Goal: Navigation & Orientation: Find specific page/section

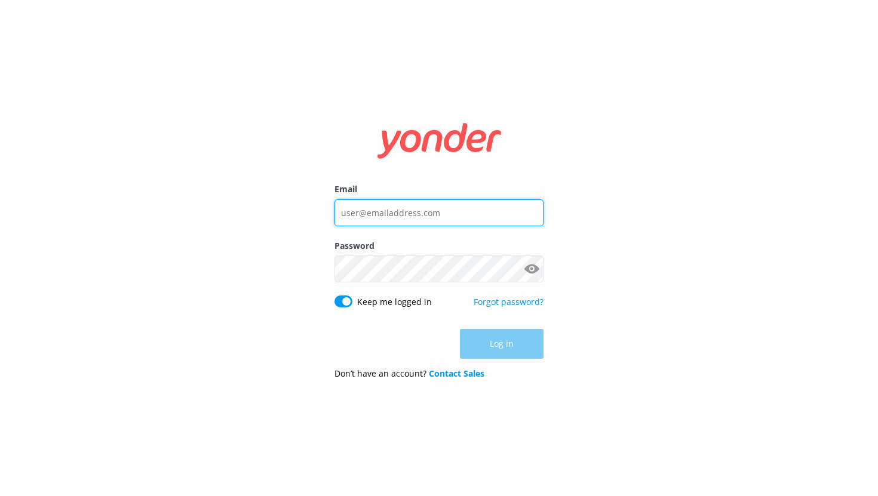
click at [387, 215] on input "Email" at bounding box center [438, 212] width 209 height 27
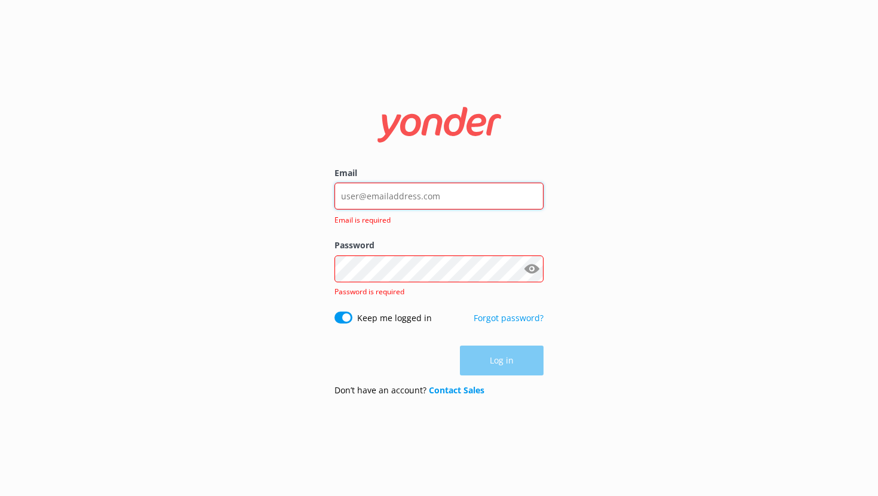
type input "[EMAIL_ADDRESS][DOMAIN_NAME]"
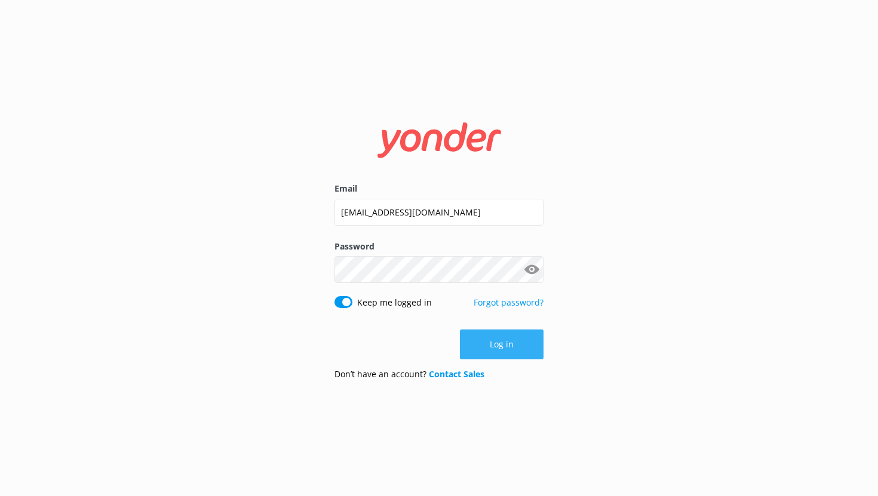
click at [499, 346] on button "Log in" at bounding box center [502, 345] width 84 height 30
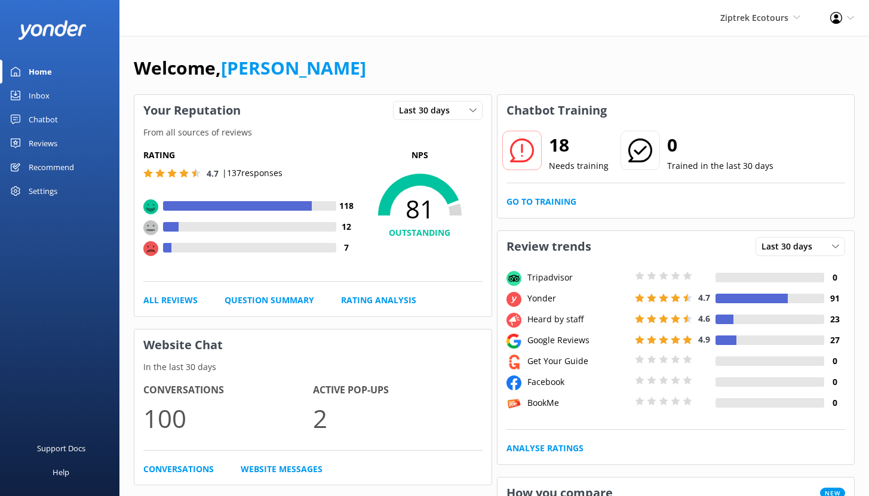
click at [752, 8] on div "Ziptrek Ecotours Yonder demo Yonder Zipline Ziptrek Ecotours Sedona Off-Road Ce…" at bounding box center [760, 18] width 110 height 36
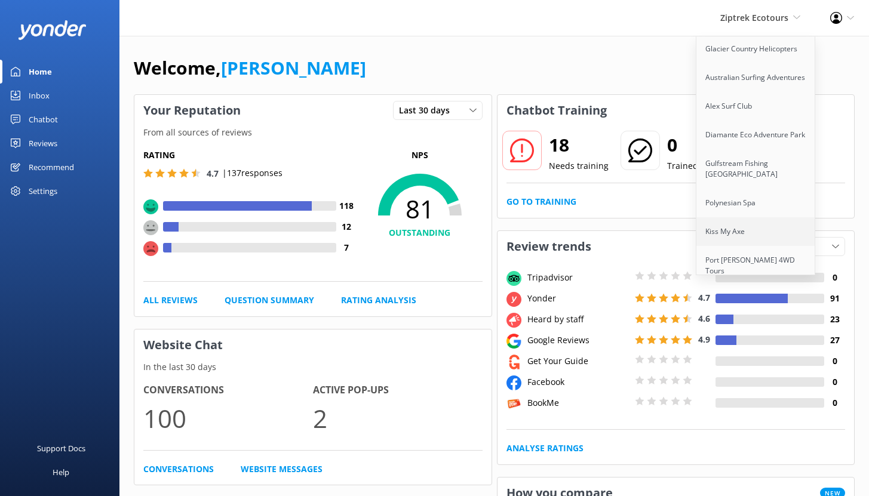
scroll to position [547, 0]
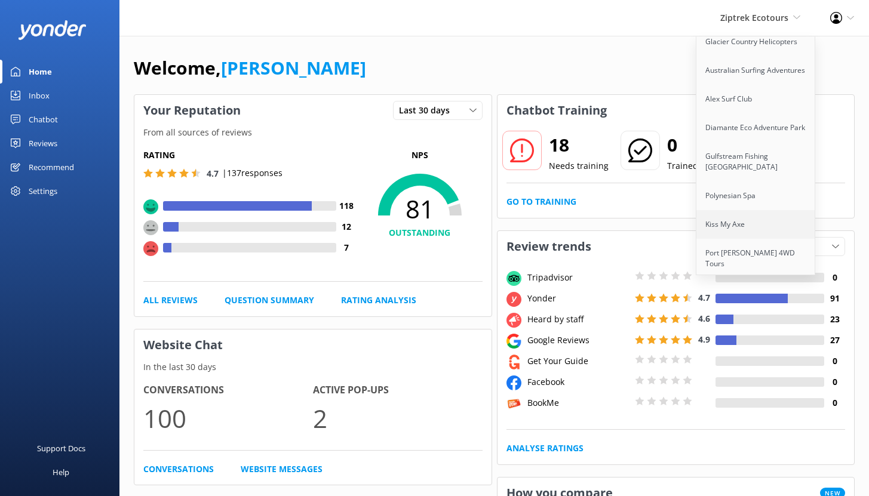
click at [748, 210] on link "Kiss My Axe" at bounding box center [755, 224] width 119 height 29
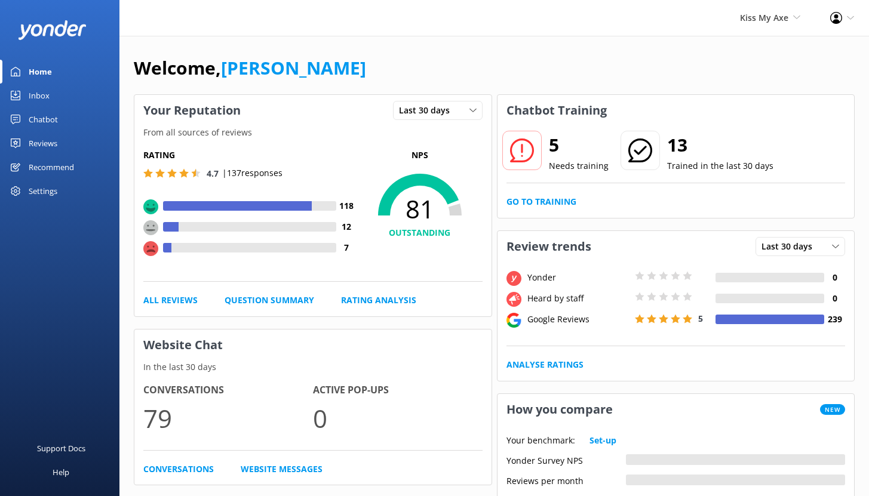
click at [42, 143] on div "Reviews" at bounding box center [43, 143] width 29 height 24
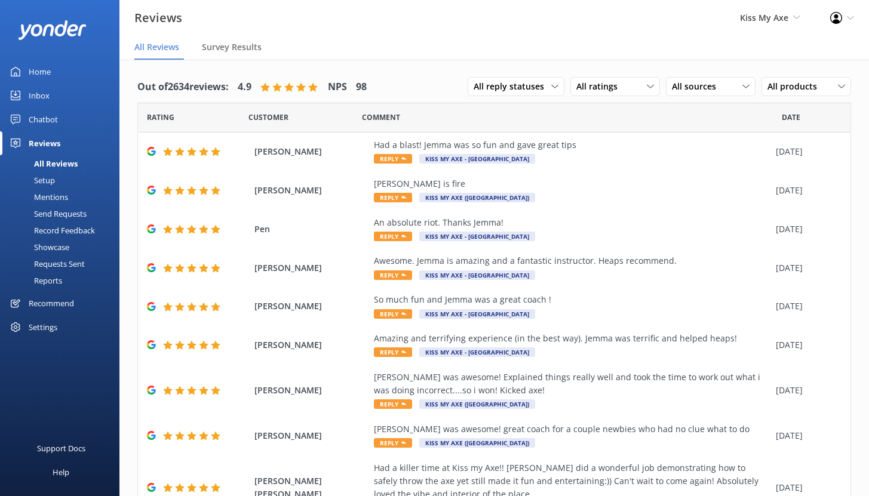
click at [56, 124] on div "Chatbot" at bounding box center [43, 120] width 29 height 24
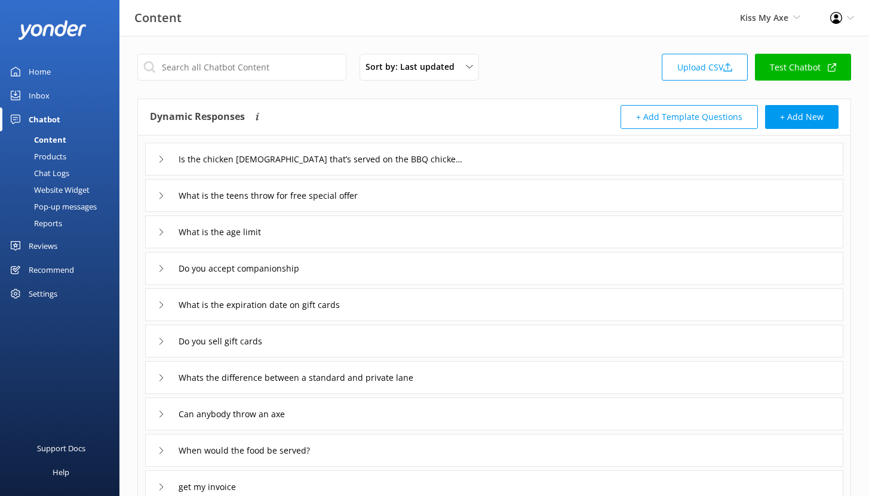
click at [65, 221] on link "Reports" at bounding box center [63, 223] width 112 height 17
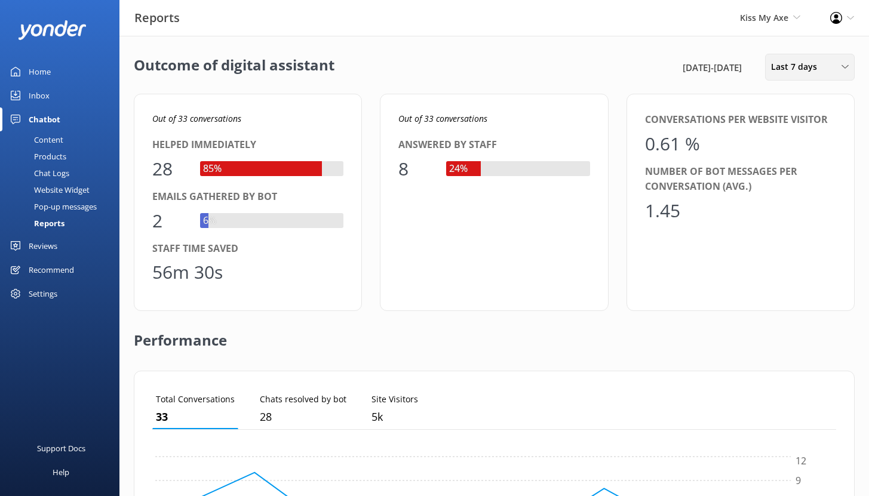
click at [772, 67] on span "Last 7 days" at bounding box center [797, 66] width 53 height 13
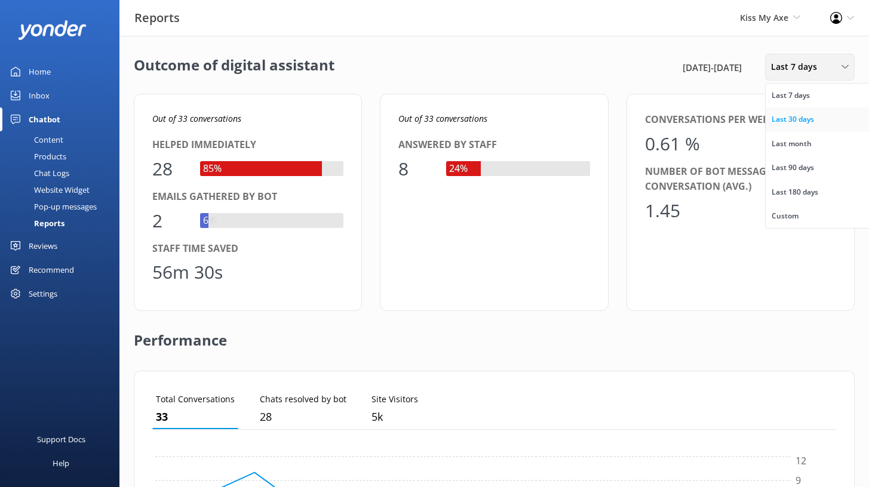
click at [782, 110] on link "Last 30 days" at bounding box center [819, 120] width 106 height 24
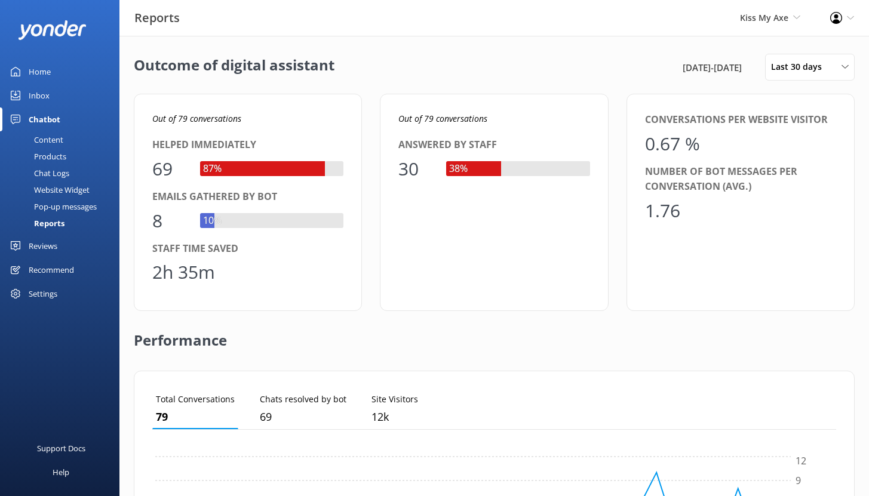
click at [47, 98] on div "Inbox" at bounding box center [39, 96] width 21 height 24
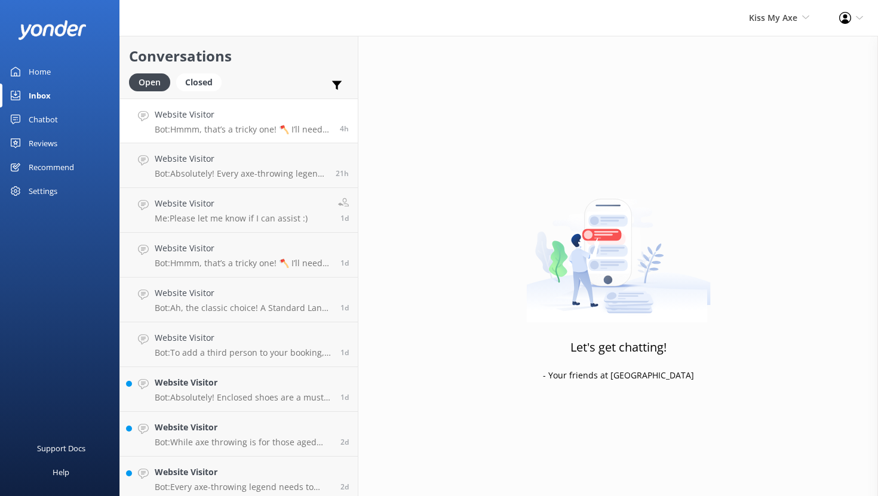
click at [242, 119] on h4 "Website Visitor" at bounding box center [243, 114] width 176 height 13
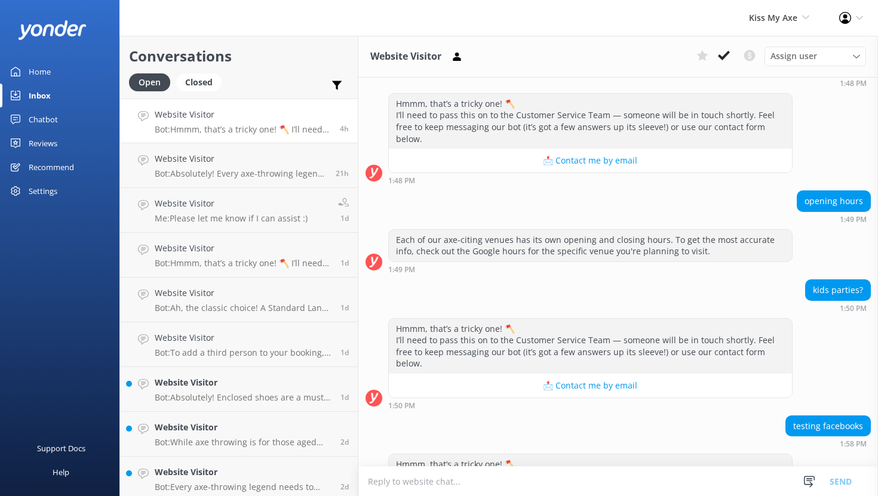
scroll to position [145, 0]
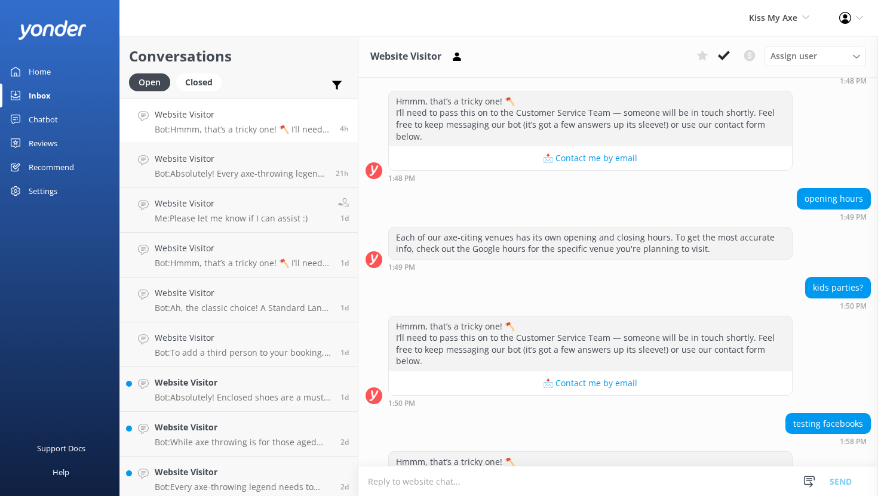
click at [60, 116] on link "Chatbot" at bounding box center [59, 120] width 119 height 24
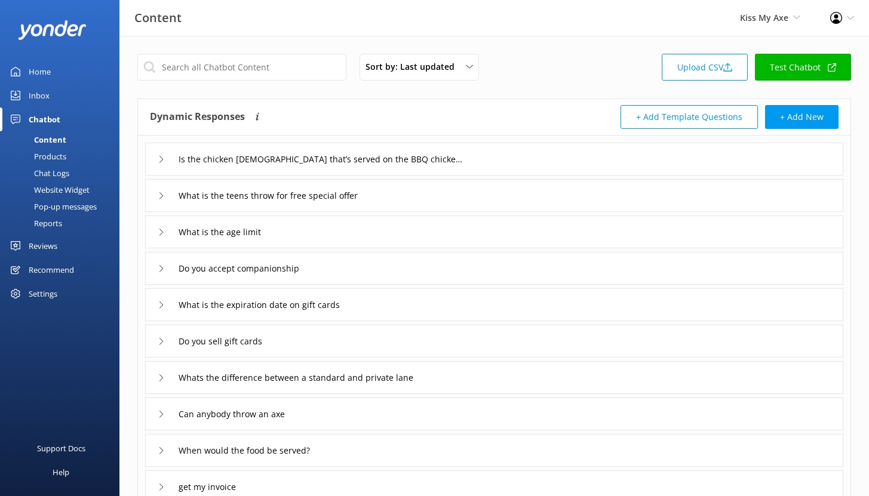
click at [44, 177] on div "Chat Logs" at bounding box center [38, 173] width 62 height 17
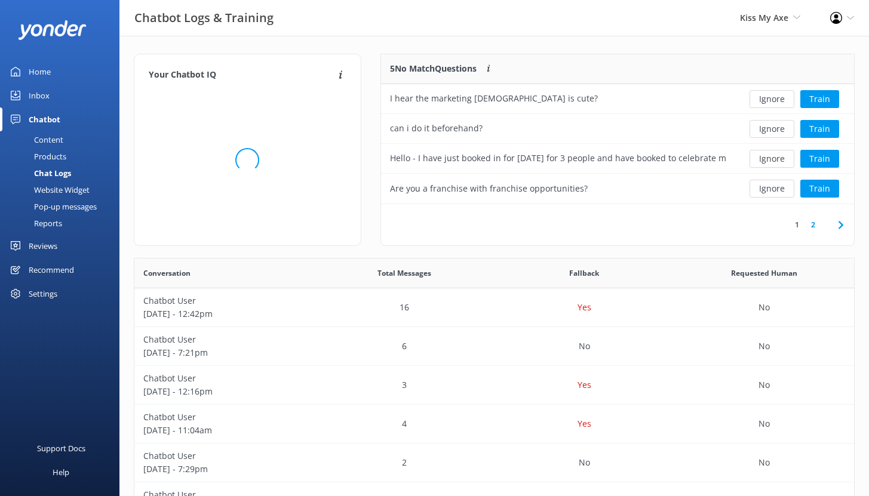
scroll to position [141, 464]
click at [809, 225] on link "2" at bounding box center [813, 224] width 16 height 11
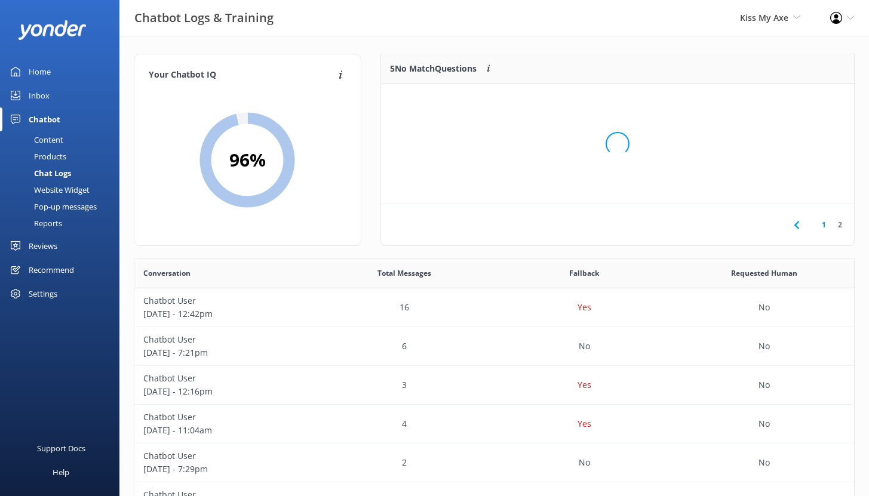
scroll to position [51, 464]
click at [45, 72] on div "Home" at bounding box center [40, 72] width 22 height 24
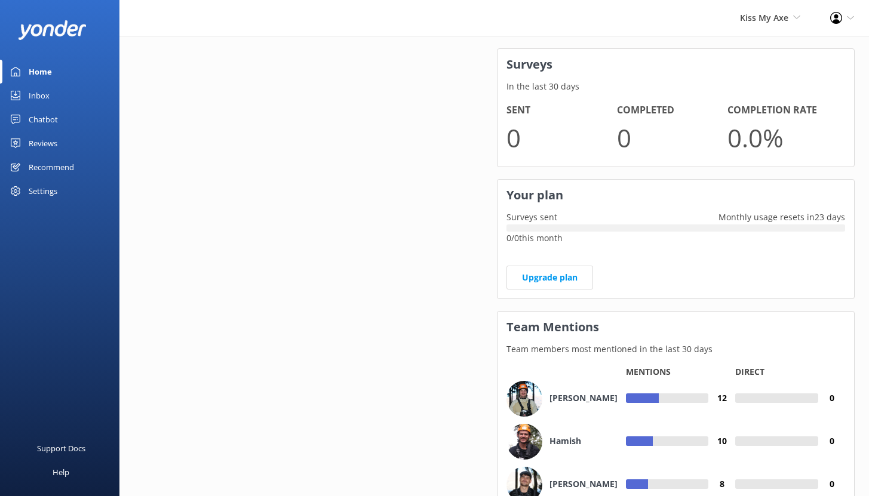
scroll to position [871, 0]
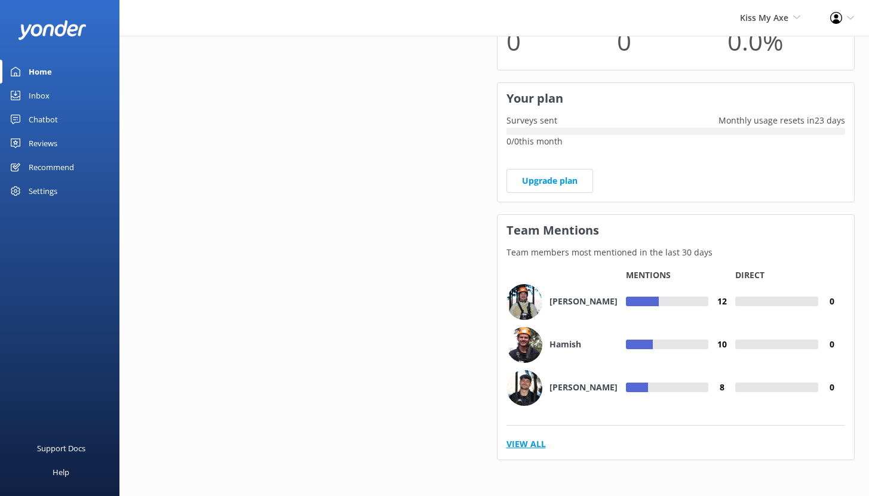
click at [528, 441] on link "View All" at bounding box center [525, 444] width 39 height 13
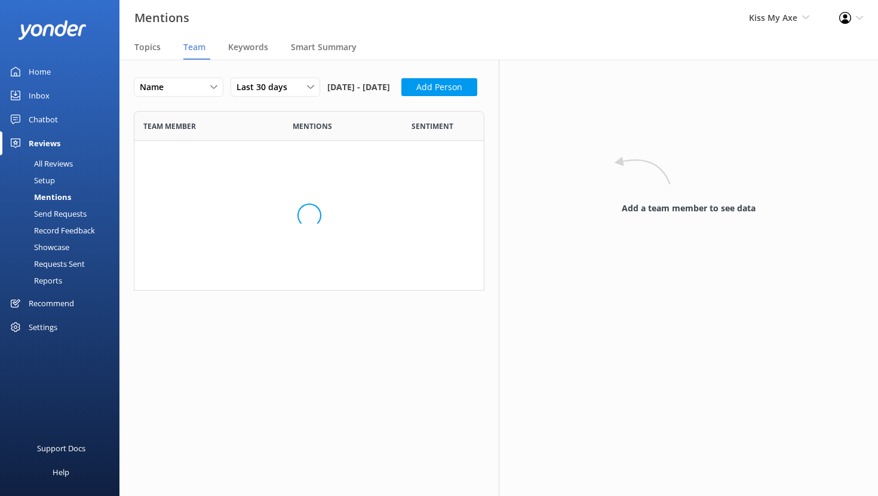
scroll to position [362, 333]
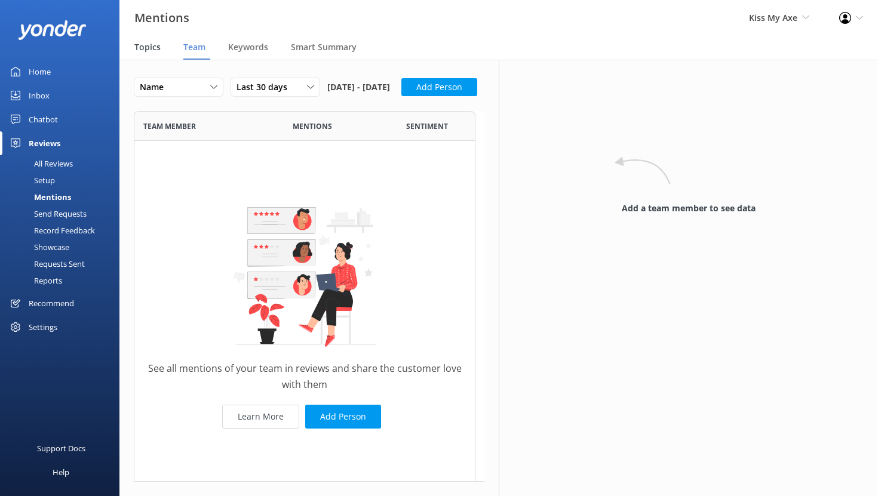
click at [155, 51] on span "Topics" at bounding box center [147, 47] width 26 height 12
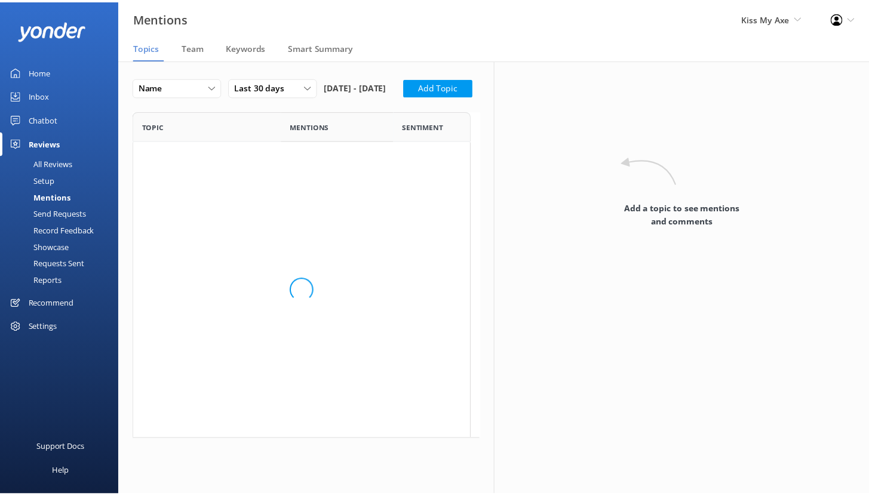
scroll to position [320, 333]
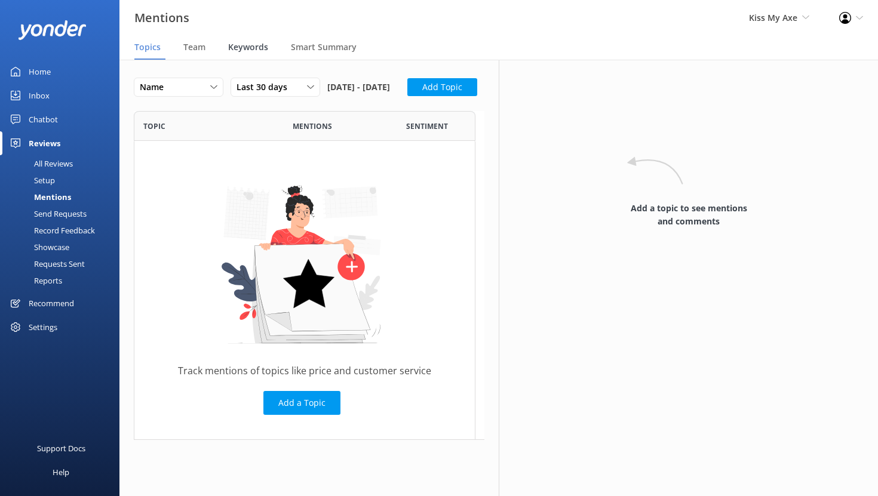
click at [243, 48] on span "Keywords" at bounding box center [248, 47] width 40 height 12
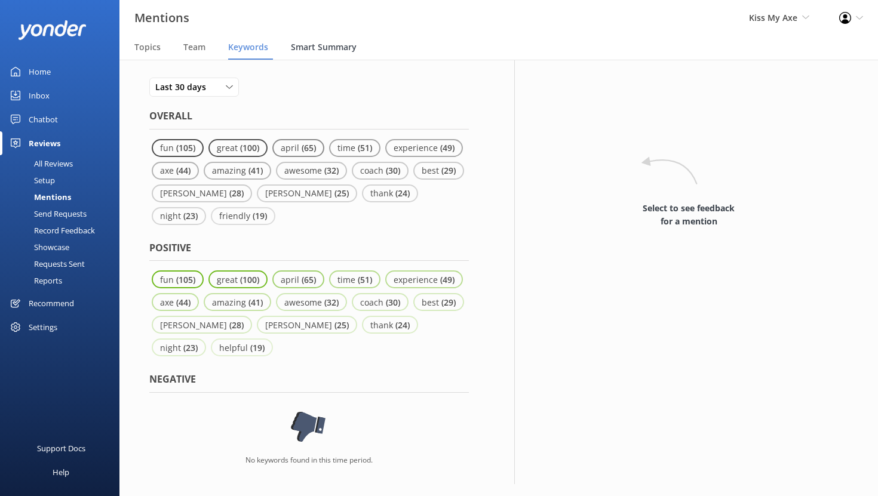
click at [308, 51] on span "Smart Summary" at bounding box center [324, 47] width 66 height 12
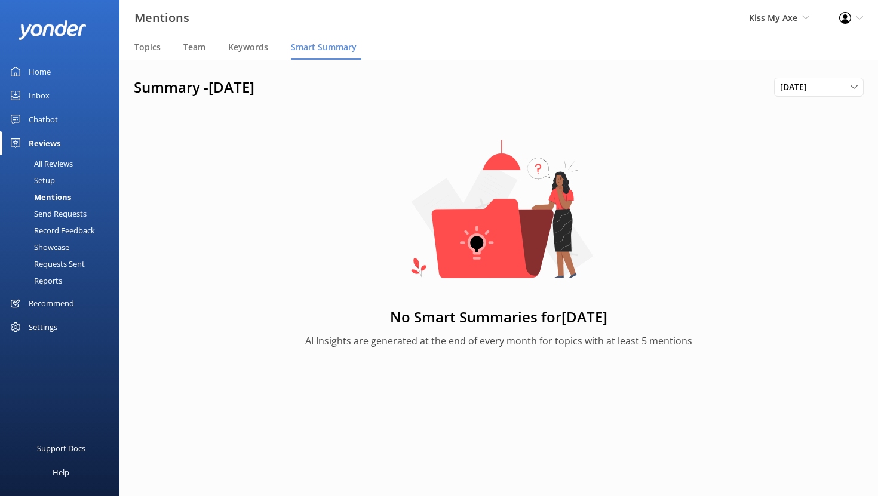
click at [54, 67] on link "Home" at bounding box center [59, 72] width 119 height 24
